Goal: Understand process/instructions

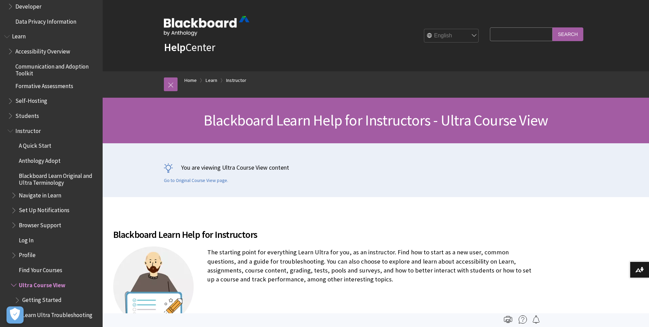
scroll to position [520, 0]
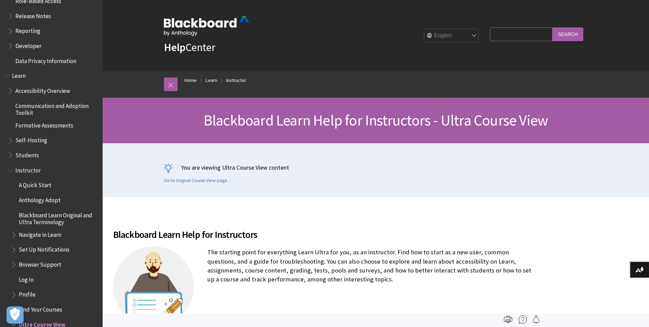
click at [38, 154] on span "Students" at bounding box center [53, 155] width 91 height 12
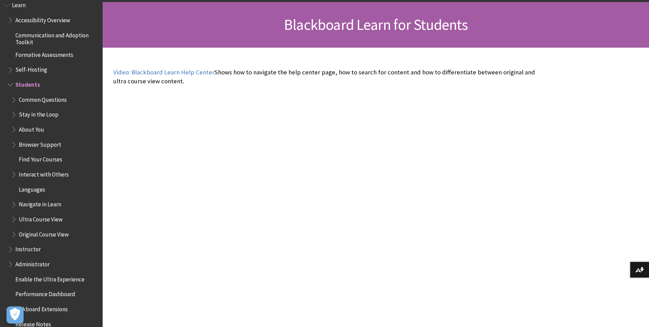
scroll to position [103, 0]
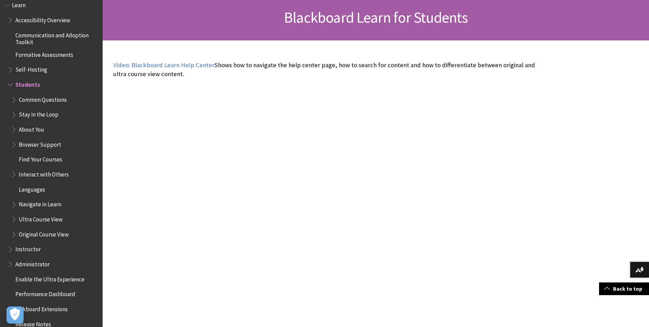
click at [45, 208] on span "Navigate in Learn" at bounding box center [55, 205] width 88 height 12
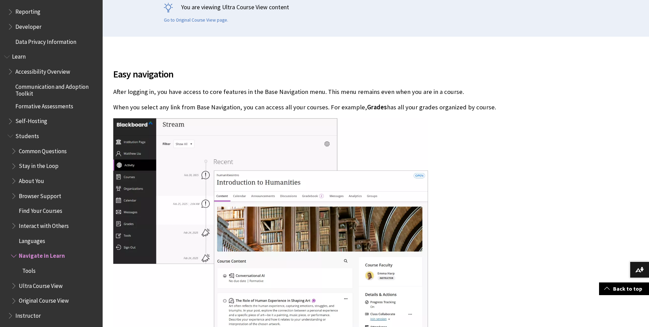
scroll to position [171, 0]
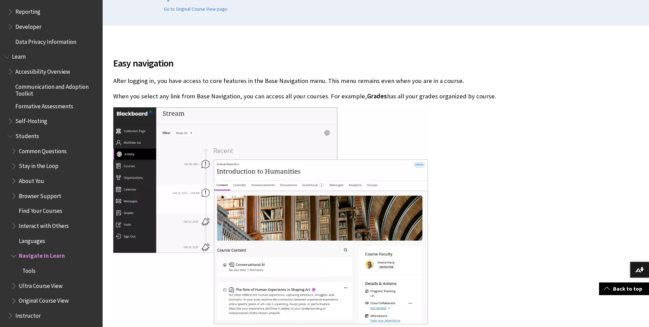
click at [32, 136] on span "Students" at bounding box center [27, 134] width 24 height 9
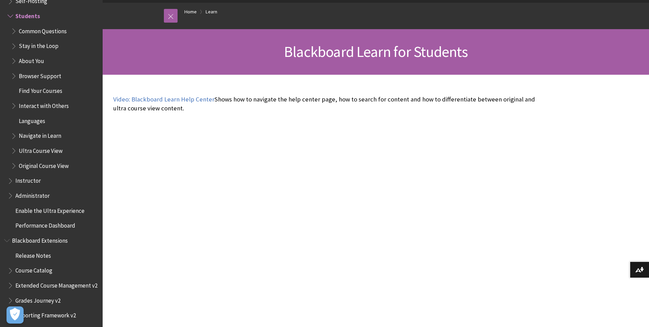
scroll to position [659, 0]
